Goal: Task Accomplishment & Management: Use online tool/utility

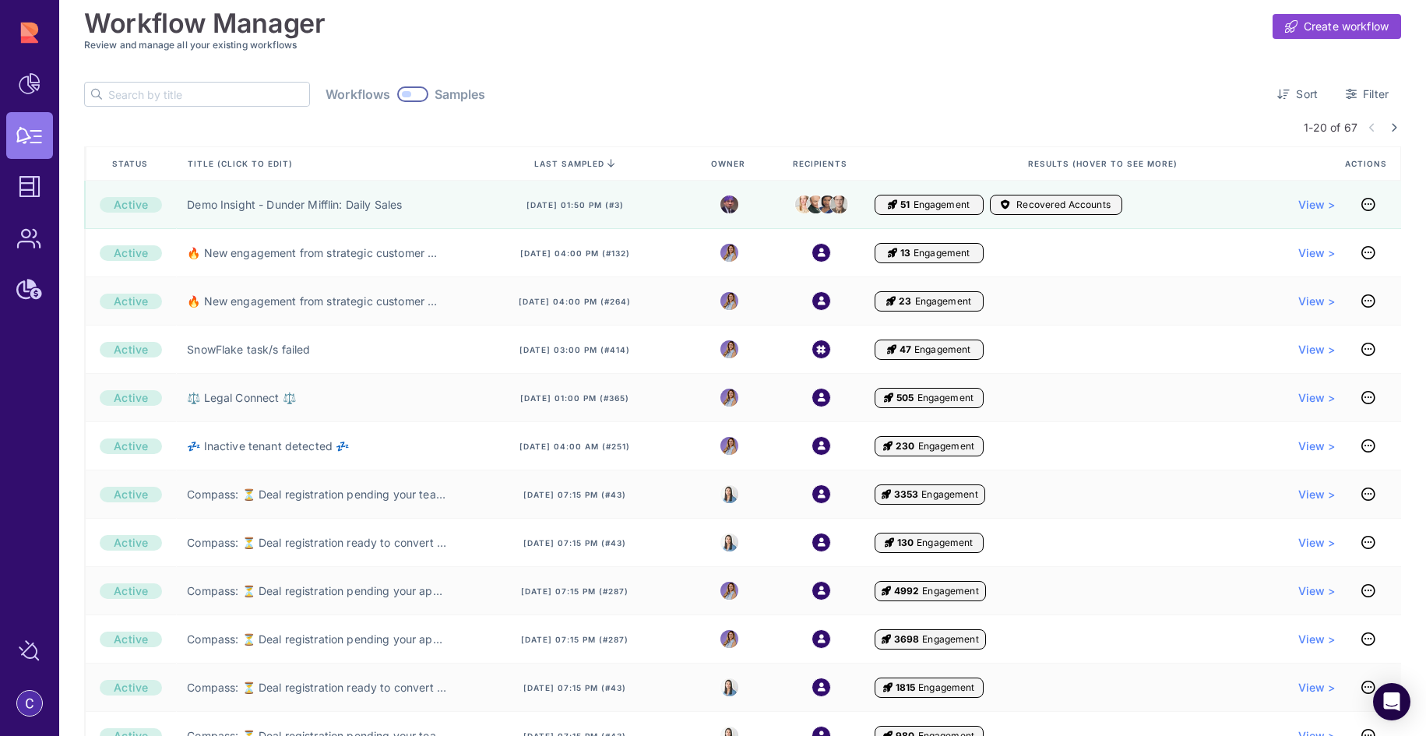
click at [247, 100] on input "text" at bounding box center [208, 94] width 201 height 23
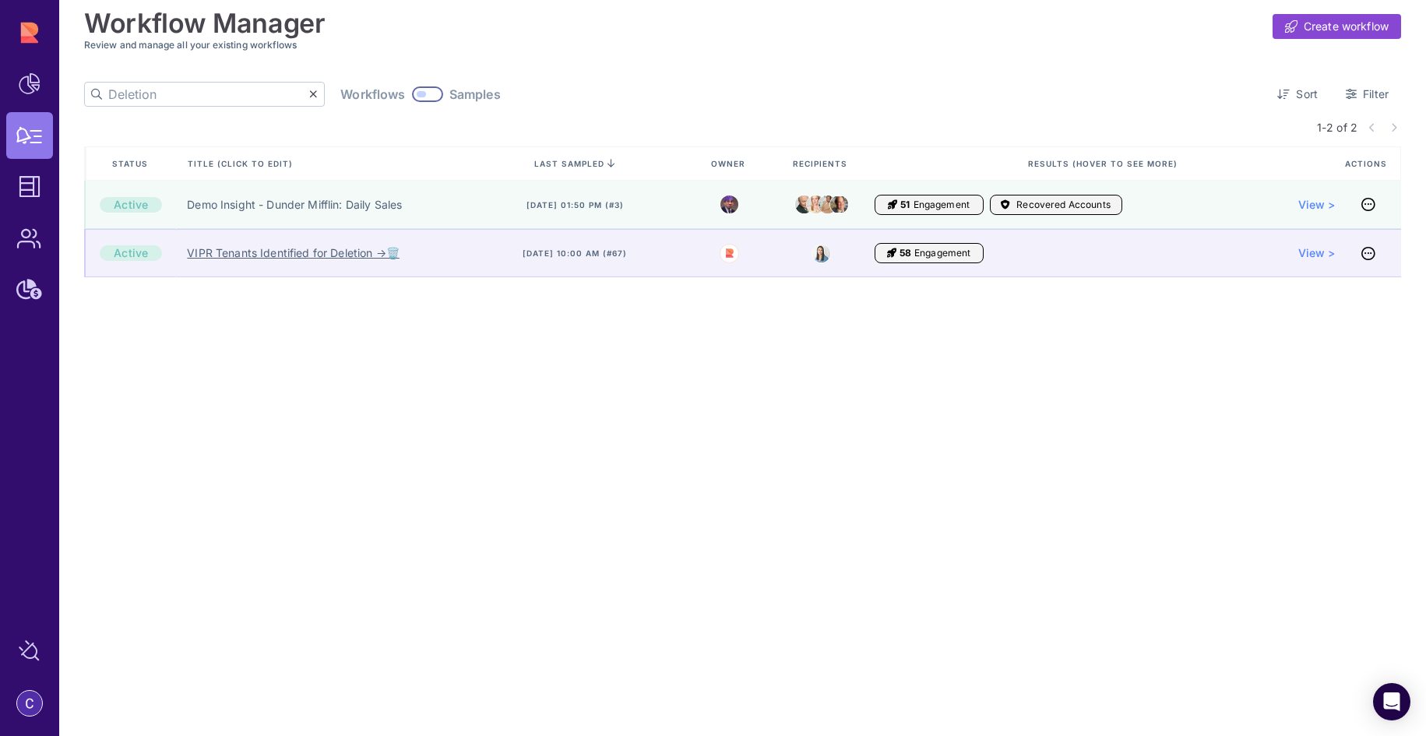
type input "Deletion"
click at [224, 248] on link "VIPR Tenants Identified for Deletion →🗑️" at bounding box center [293, 253] width 212 height 16
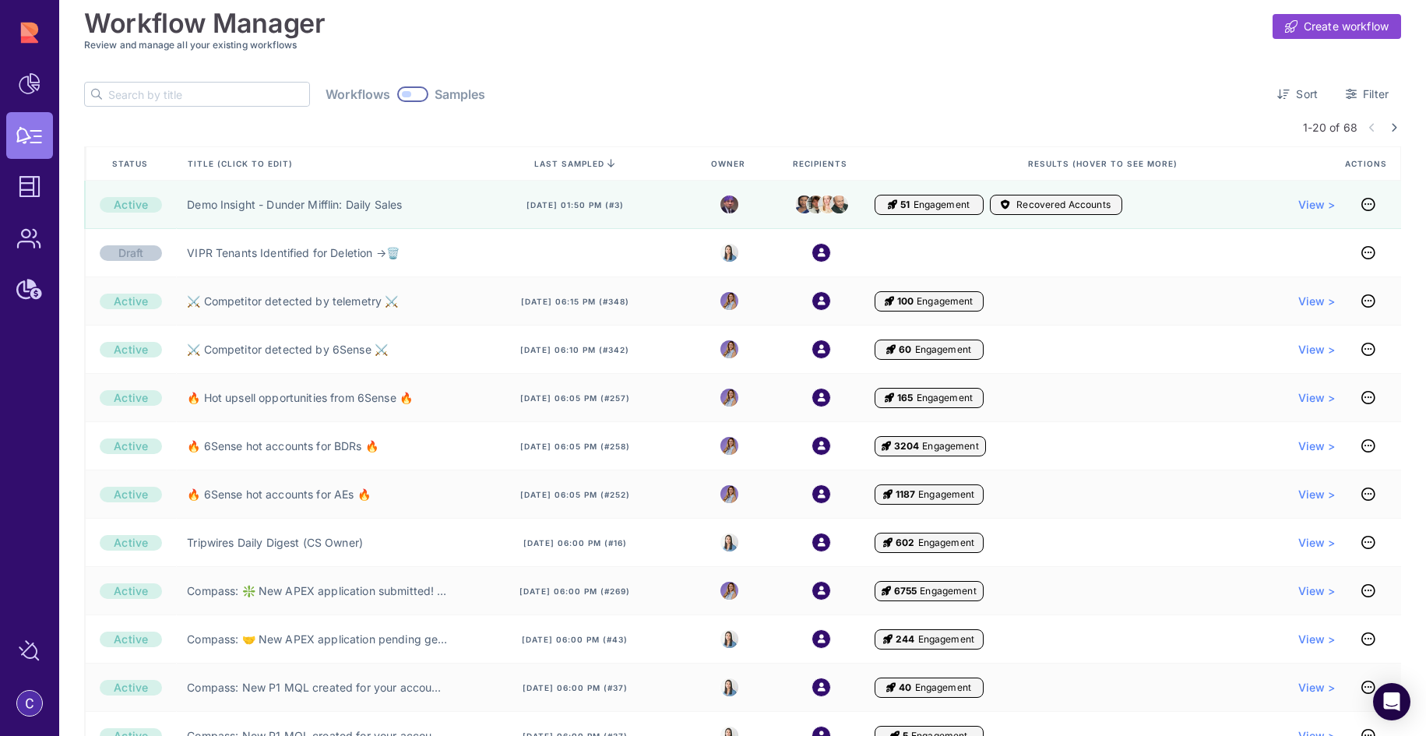
click at [160, 98] on input "text" at bounding box center [208, 94] width 201 height 23
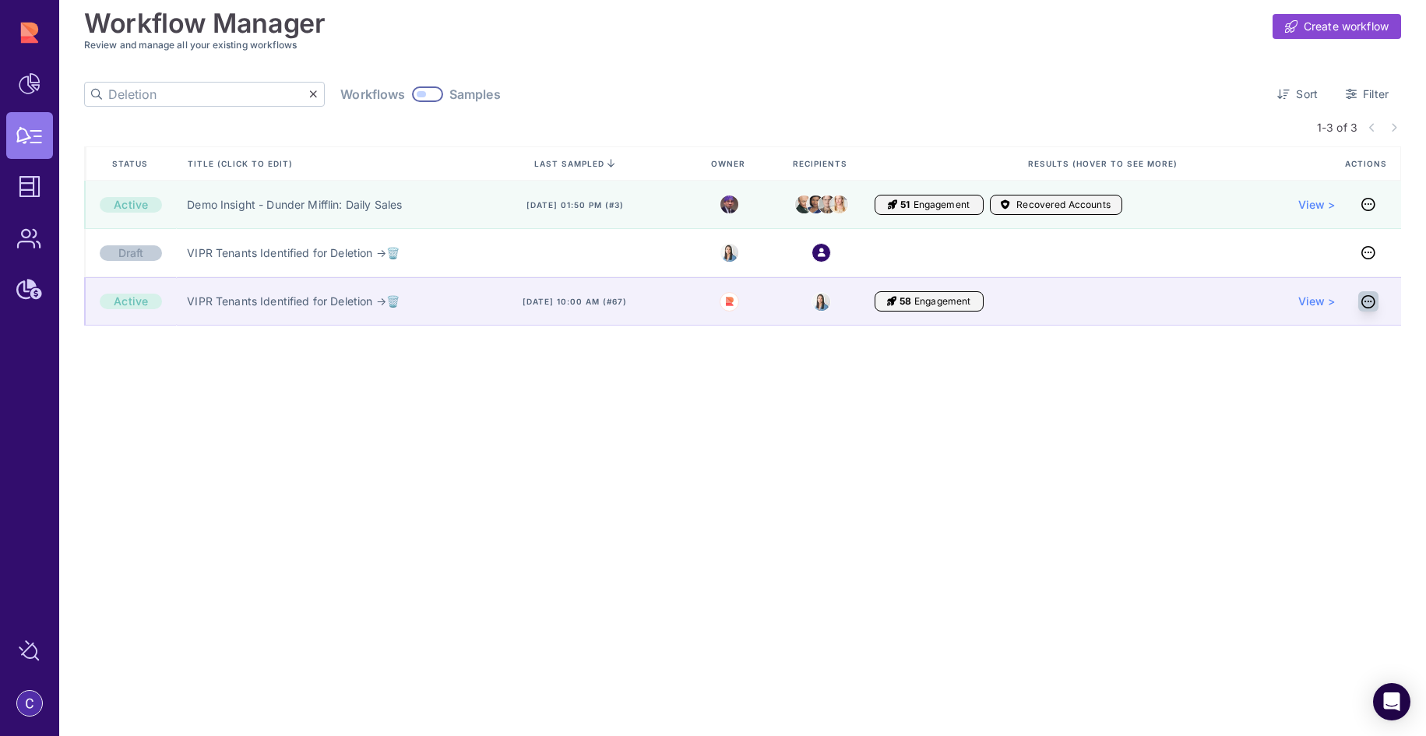
type input "Deletion"
click at [1370, 302] on icon at bounding box center [1369, 301] width 14 height 1
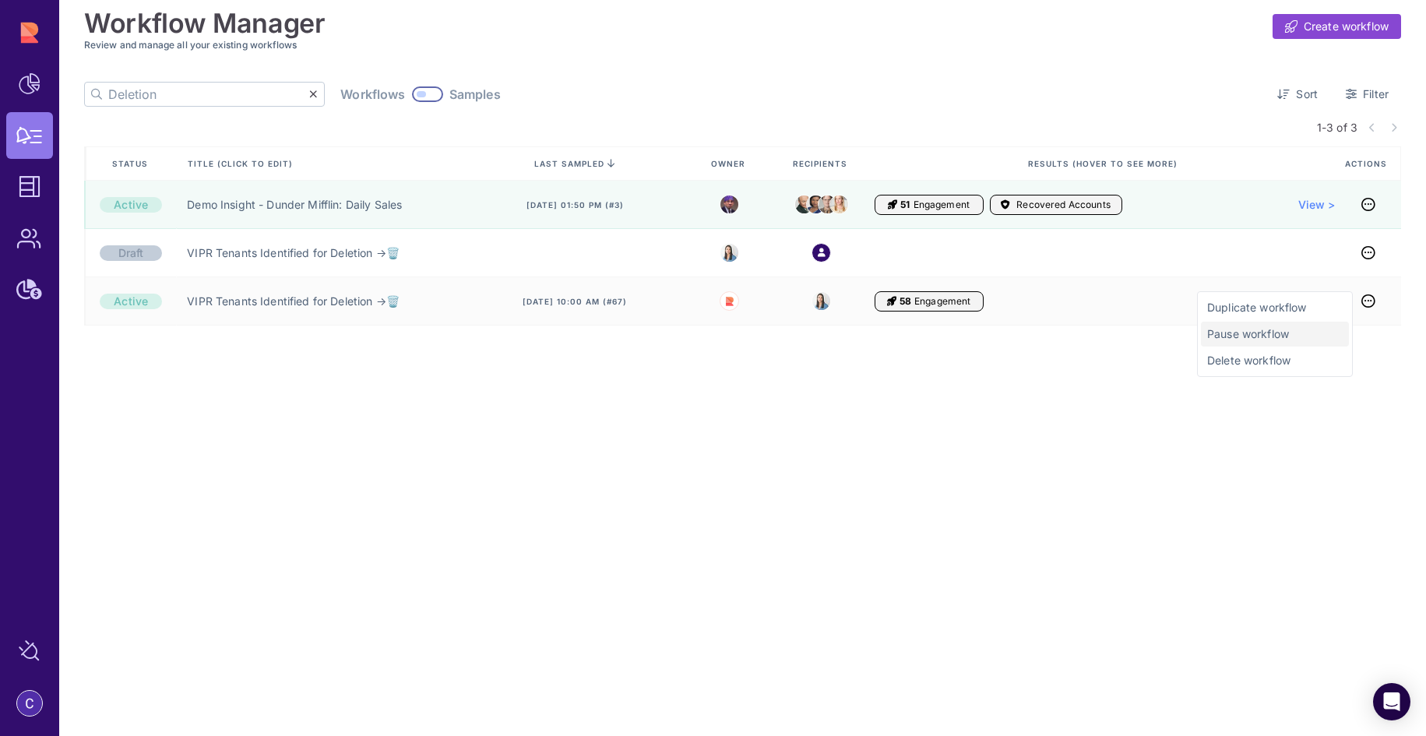
click at [1274, 337] on span "Pause workflow" at bounding box center [1275, 334] width 136 height 16
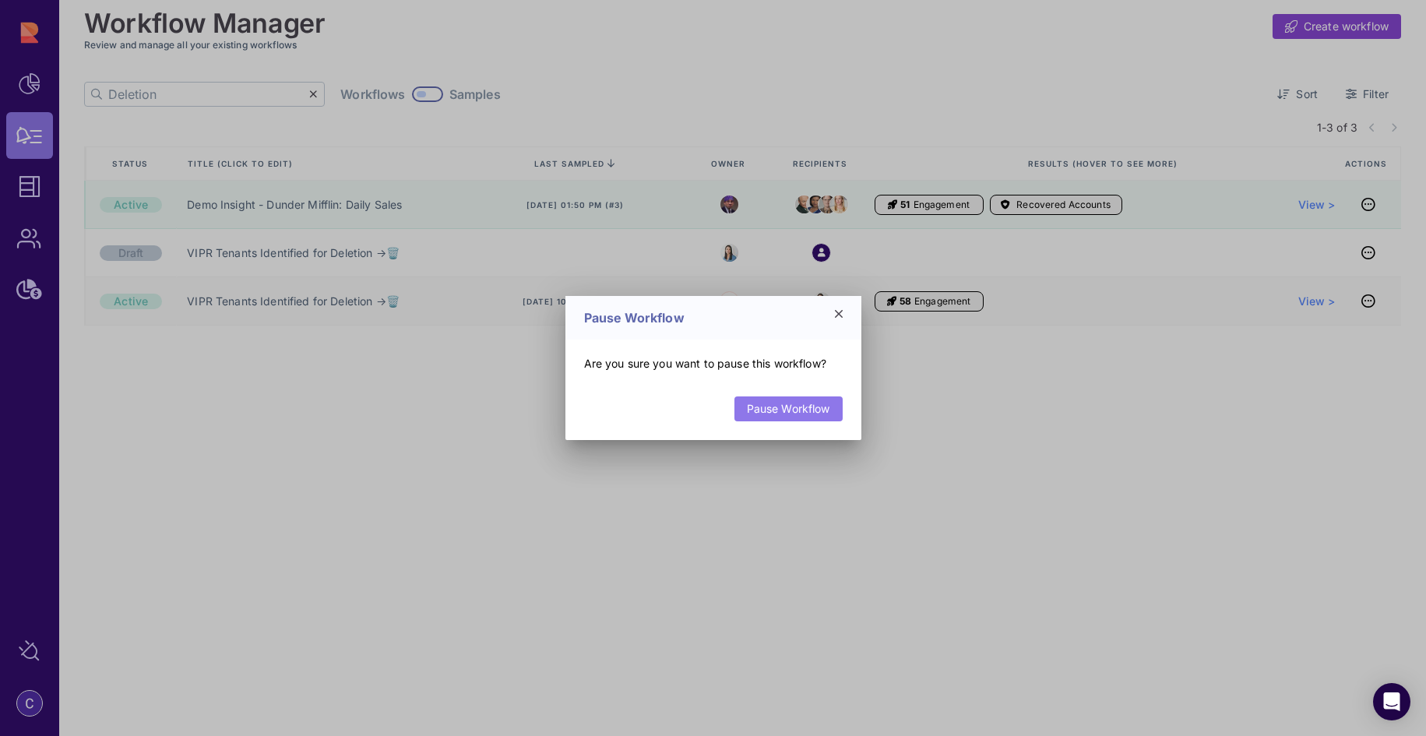
click at [820, 408] on link "Pause Workflow" at bounding box center [789, 409] width 108 height 25
